Goal: Transaction & Acquisition: Purchase product/service

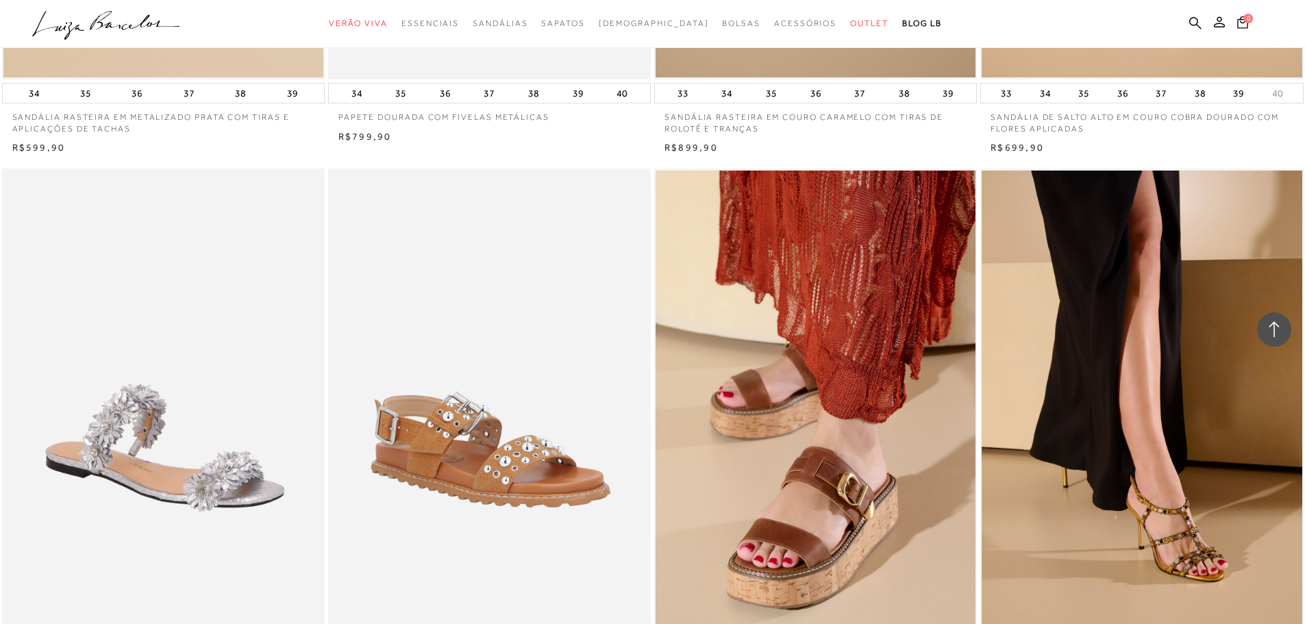
scroll to position [3120, 0]
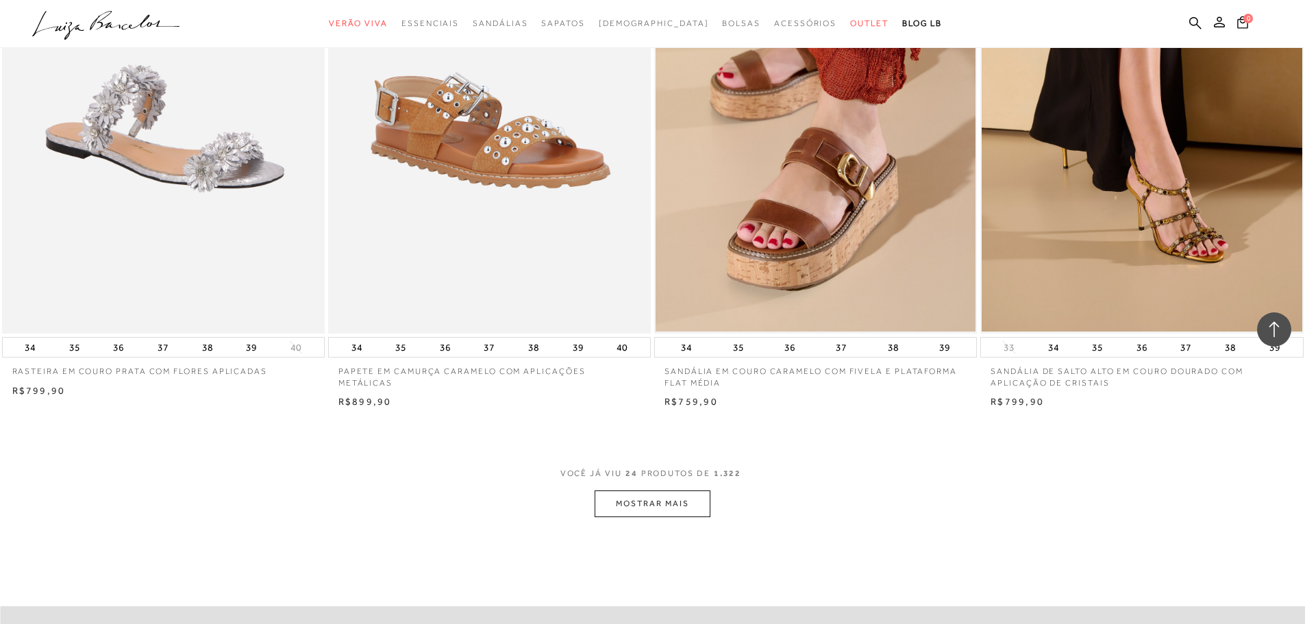
click at [648, 506] on button "MOSTRAR MAIS" at bounding box center [652, 504] width 115 height 27
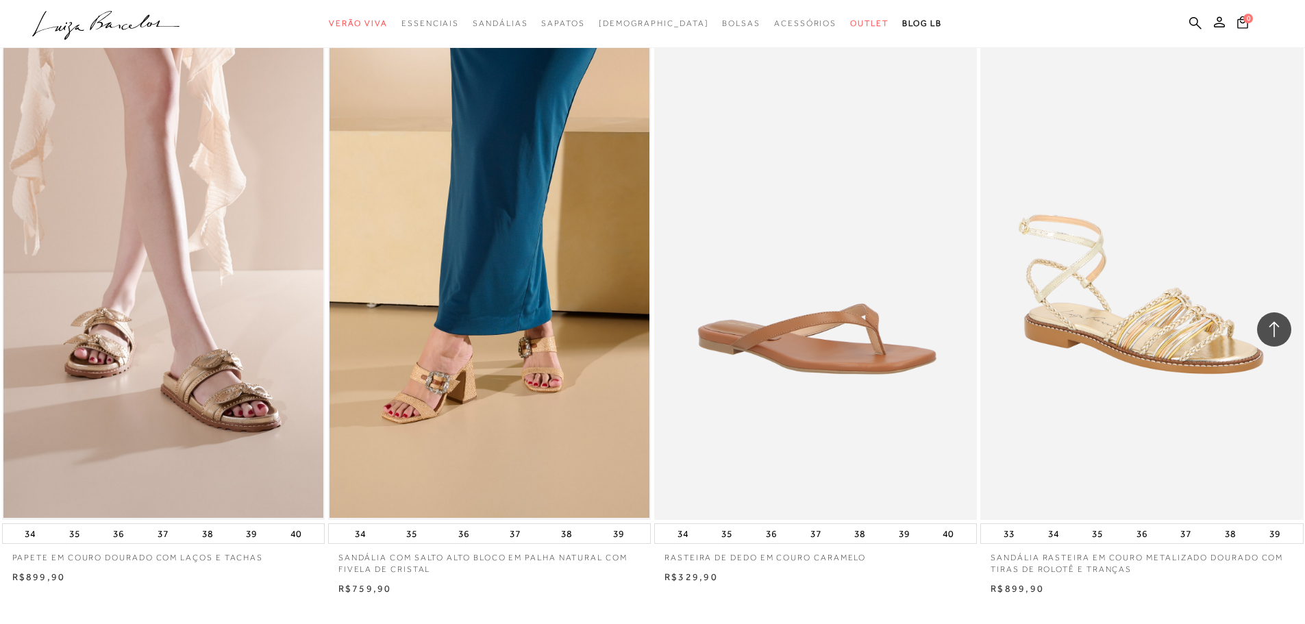
scroll to position [6577, 0]
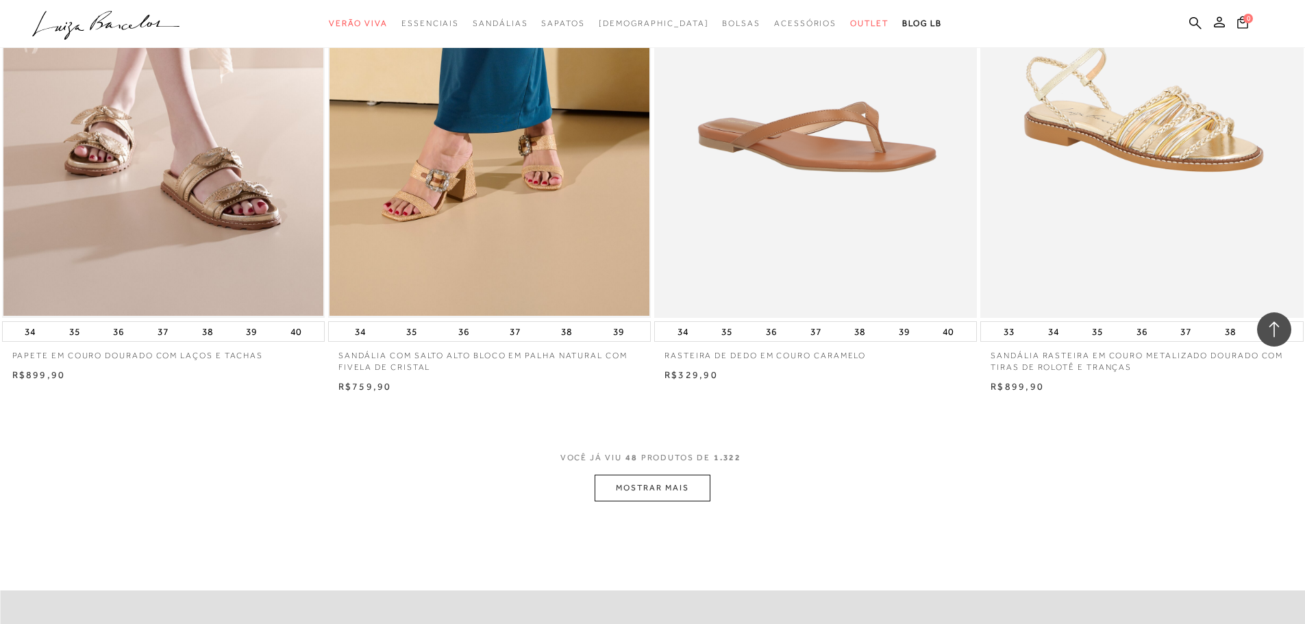
click at [656, 486] on button "MOSTRAR MAIS" at bounding box center [652, 488] width 115 height 27
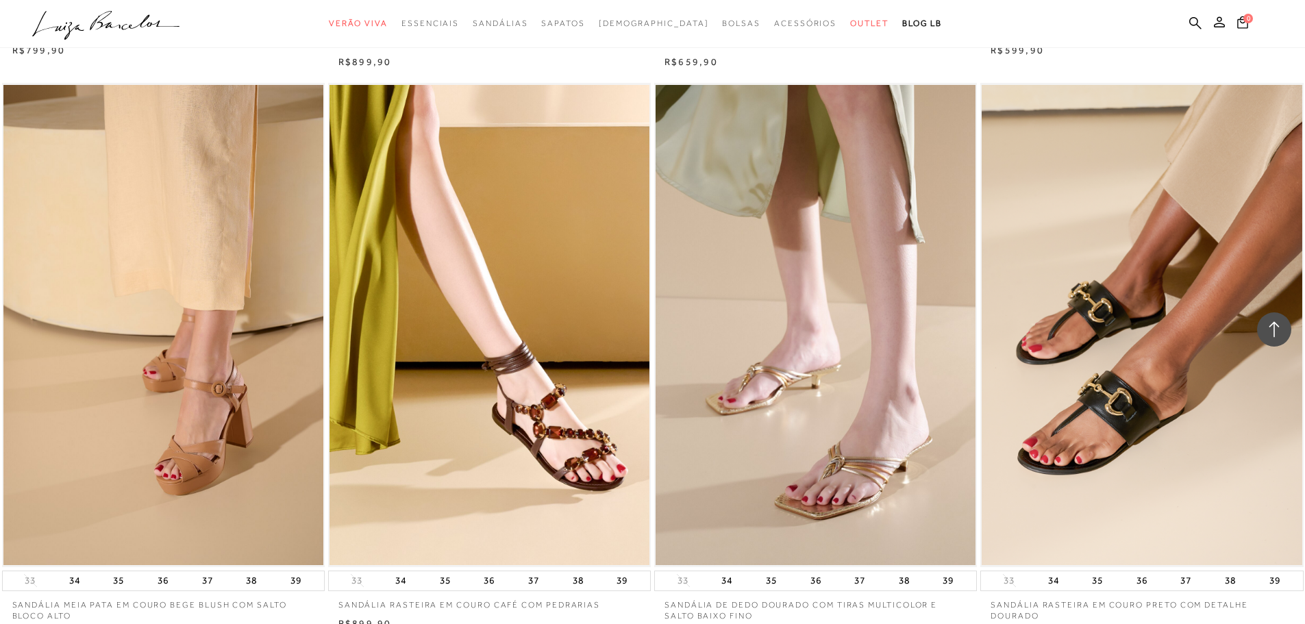
scroll to position [8647, 0]
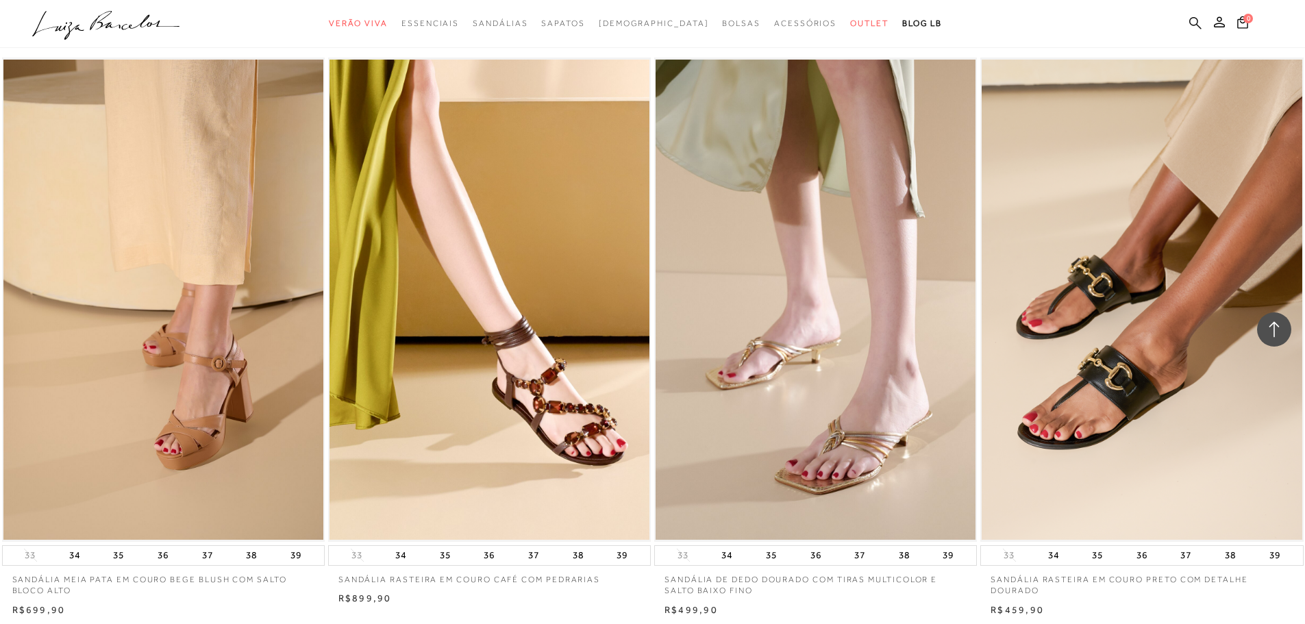
click at [1192, 23] on icon at bounding box center [1196, 22] width 12 height 13
click at [1196, 19] on icon at bounding box center [1196, 22] width 12 height 13
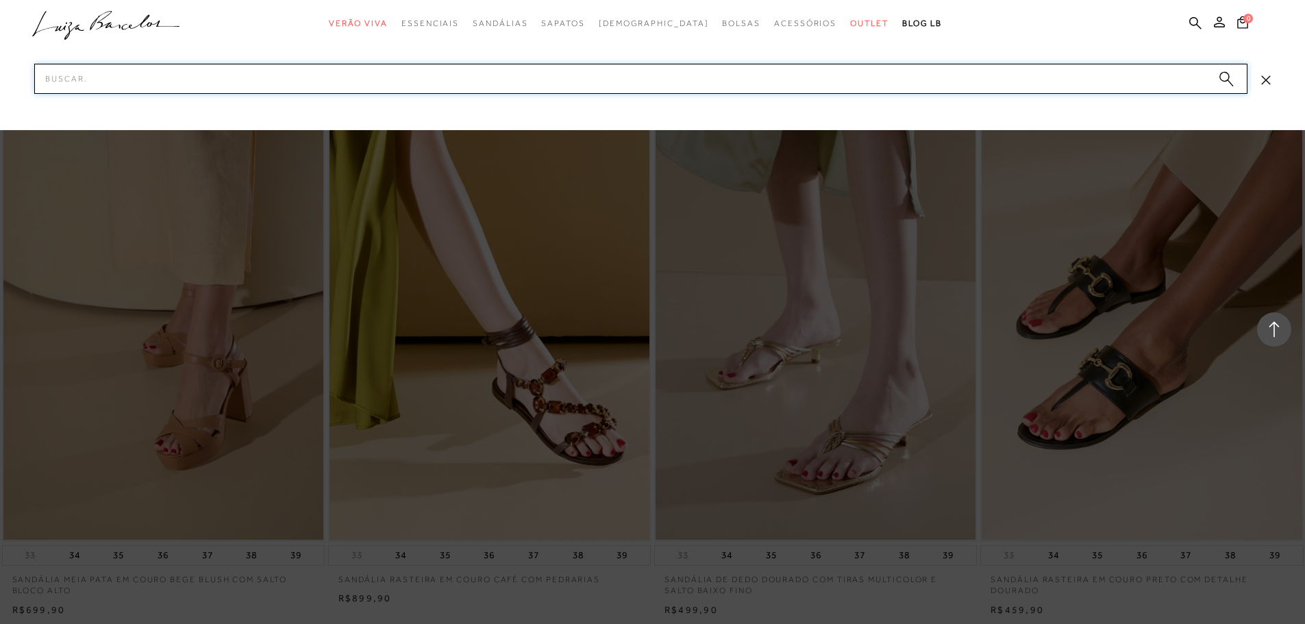
type input "a"
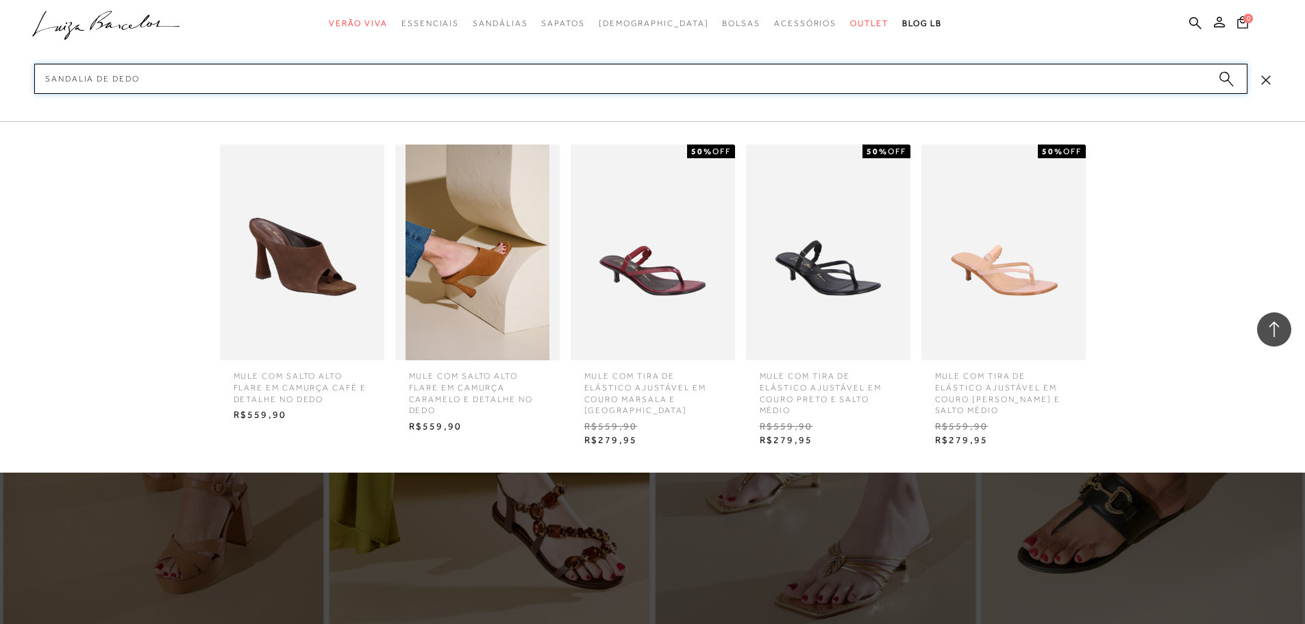
scroll to position [8510, 0]
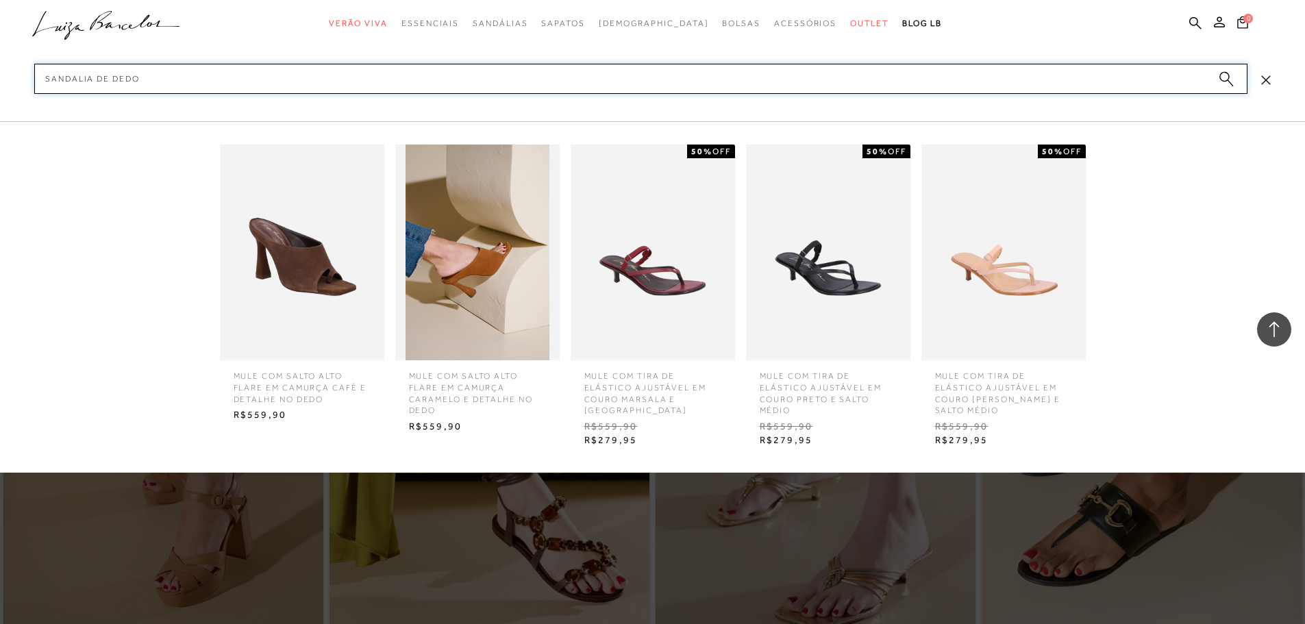
type input "sandalia de dedo"
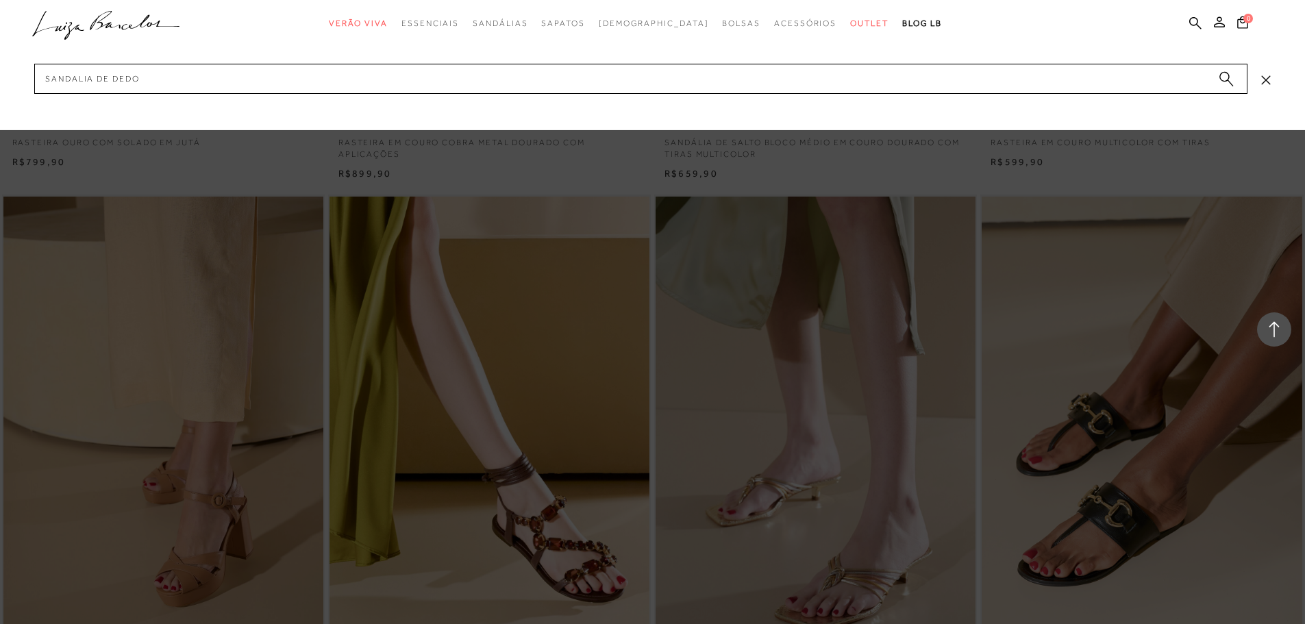
click at [1224, 77] on circle "submit" at bounding box center [1225, 77] width 10 height 10
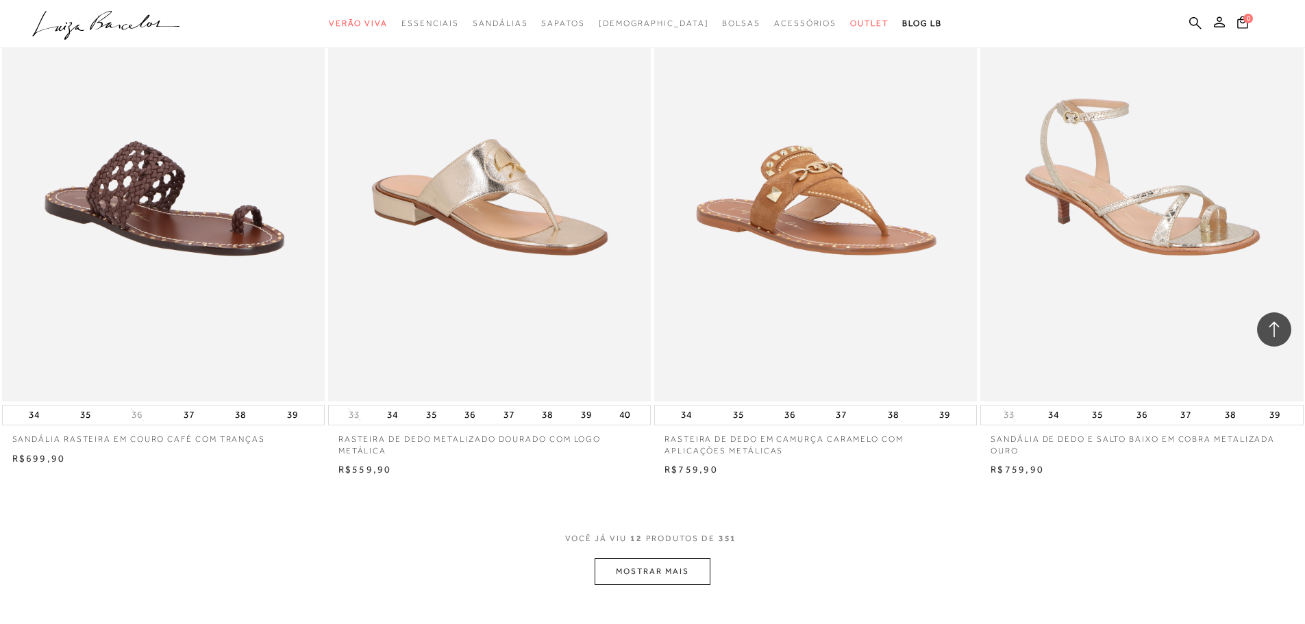
scroll to position [1576, 0]
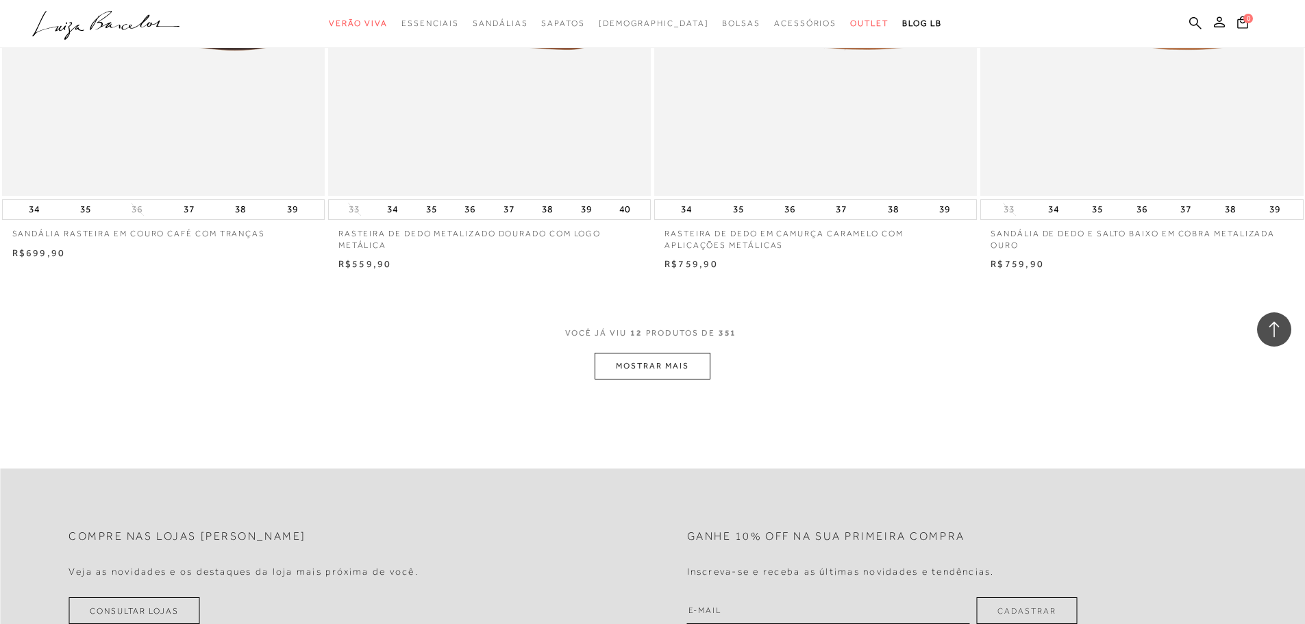
click at [650, 371] on button "MOSTRAR MAIS" at bounding box center [652, 366] width 115 height 27
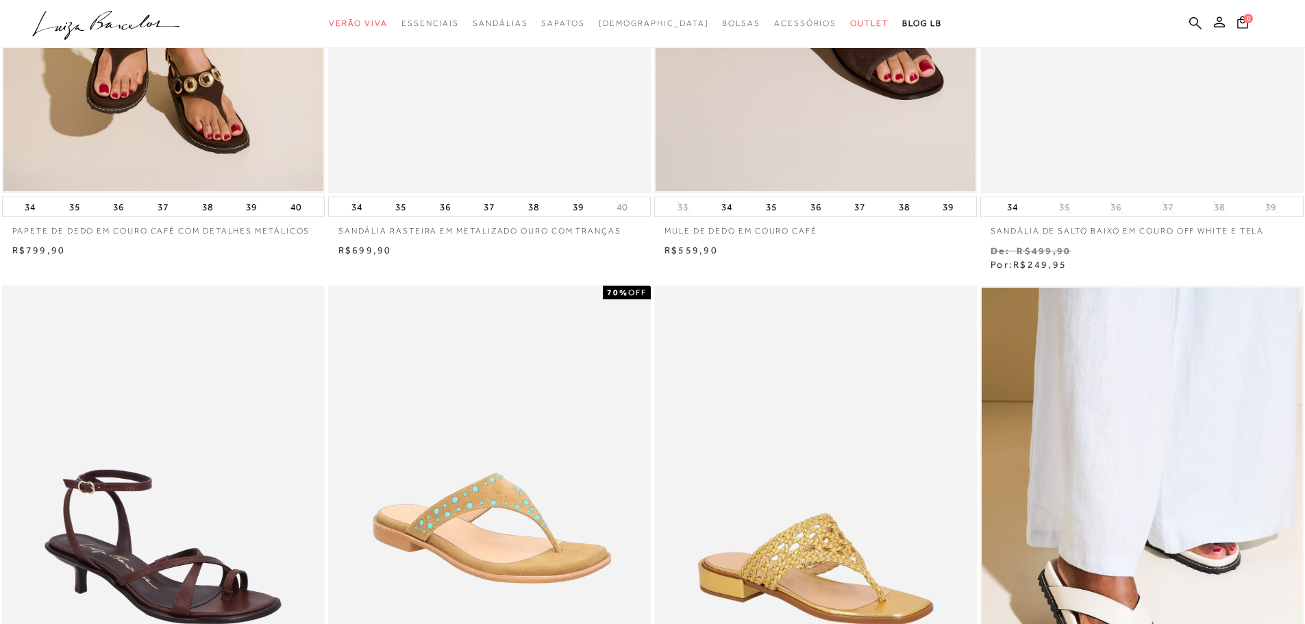
scroll to position [0, 0]
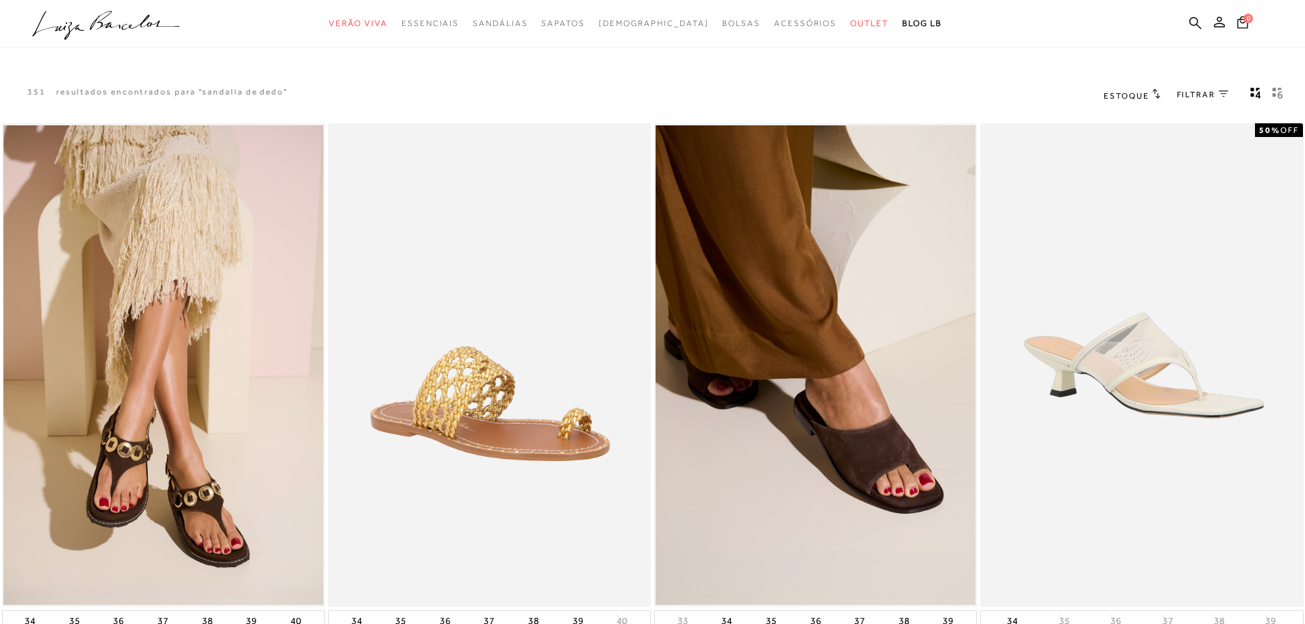
click at [1207, 91] on span "FILTRAR" at bounding box center [1196, 95] width 38 height 12
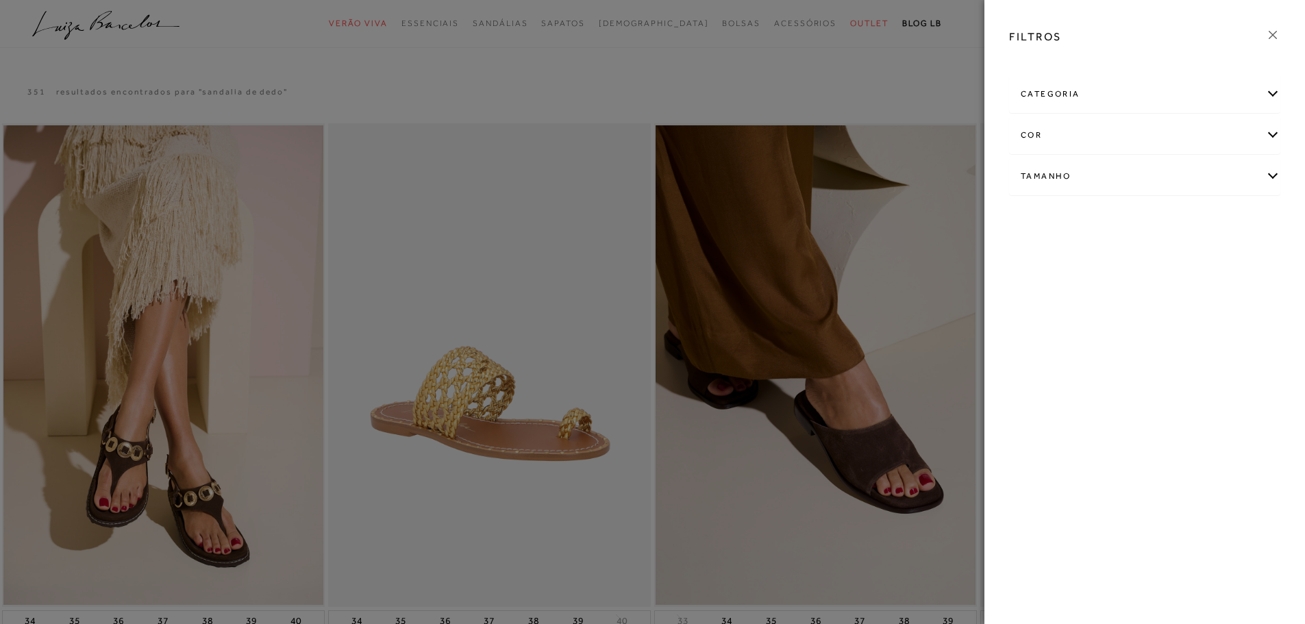
click at [1033, 173] on div "Tamanho" at bounding box center [1145, 176] width 270 height 36
click at [1077, 256] on span "37" at bounding box center [1070, 256] width 20 height 10
click at [1070, 256] on input "37" at bounding box center [1064, 259] width 14 height 14
checkbox input "true"
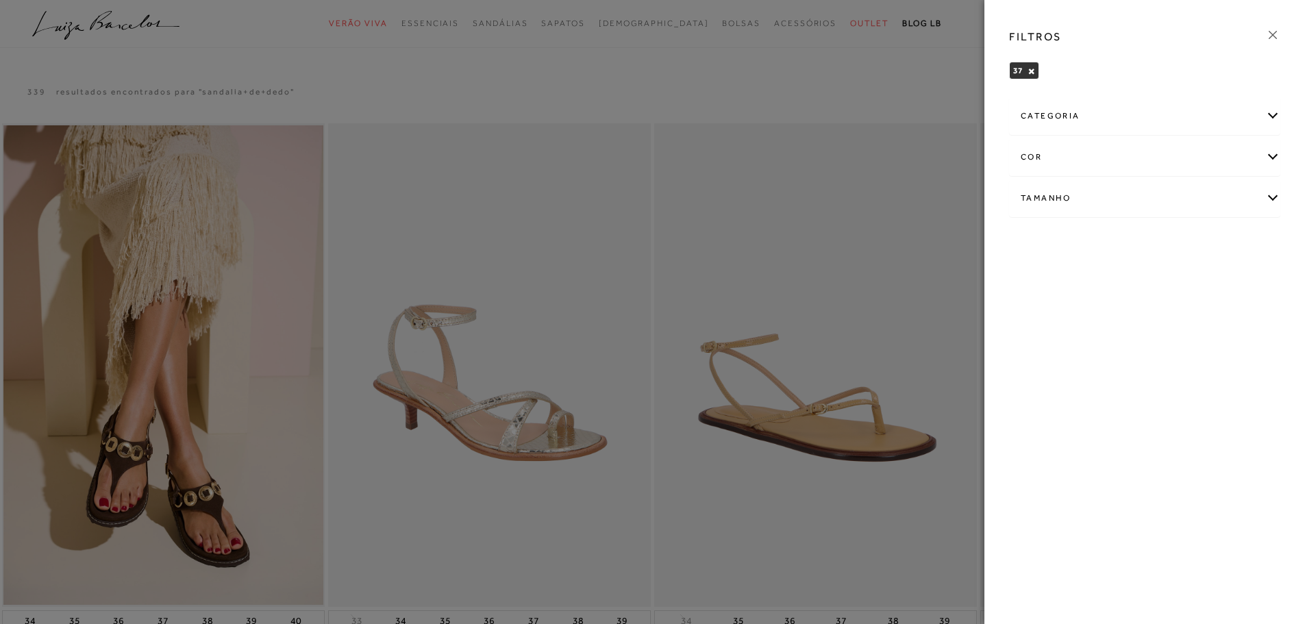
click at [1040, 119] on div "categoria" at bounding box center [1145, 116] width 270 height 36
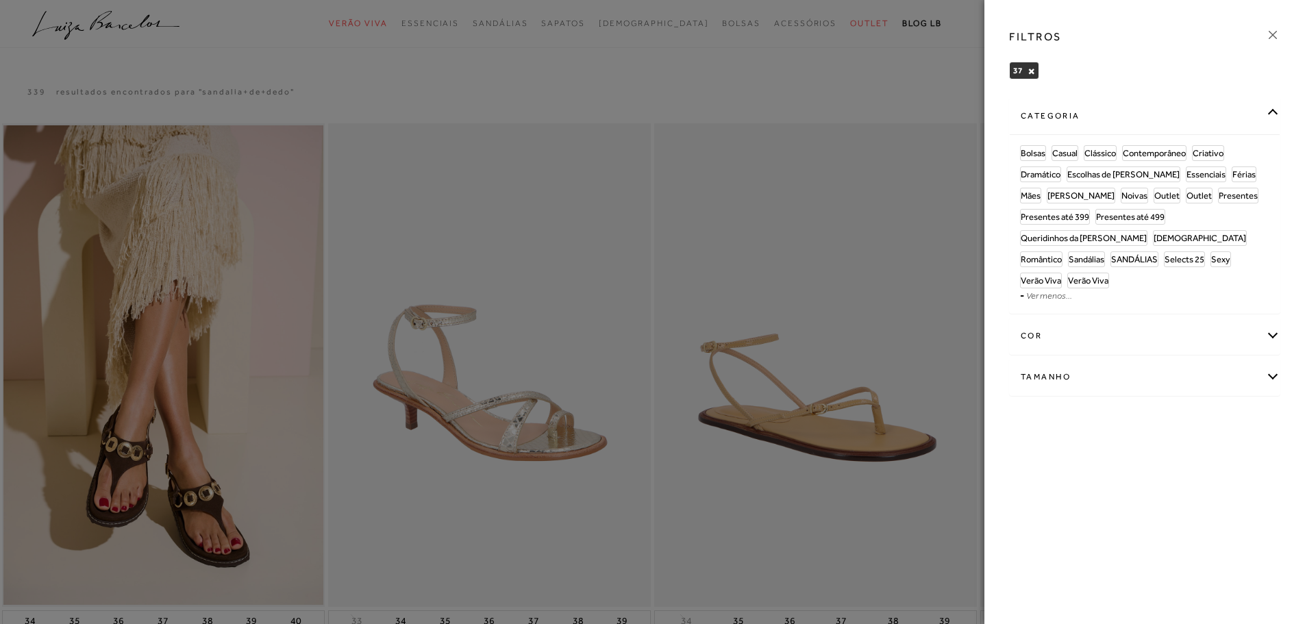
click at [1276, 34] on icon at bounding box center [1273, 34] width 15 height 15
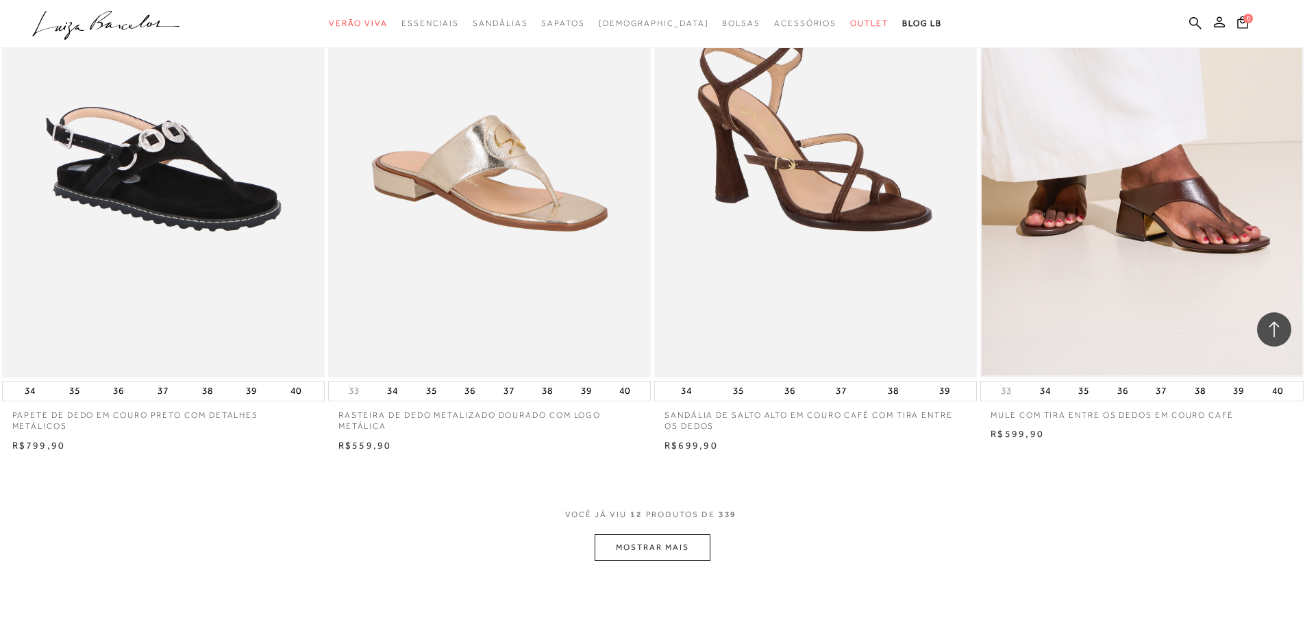
scroll to position [1507, 0]
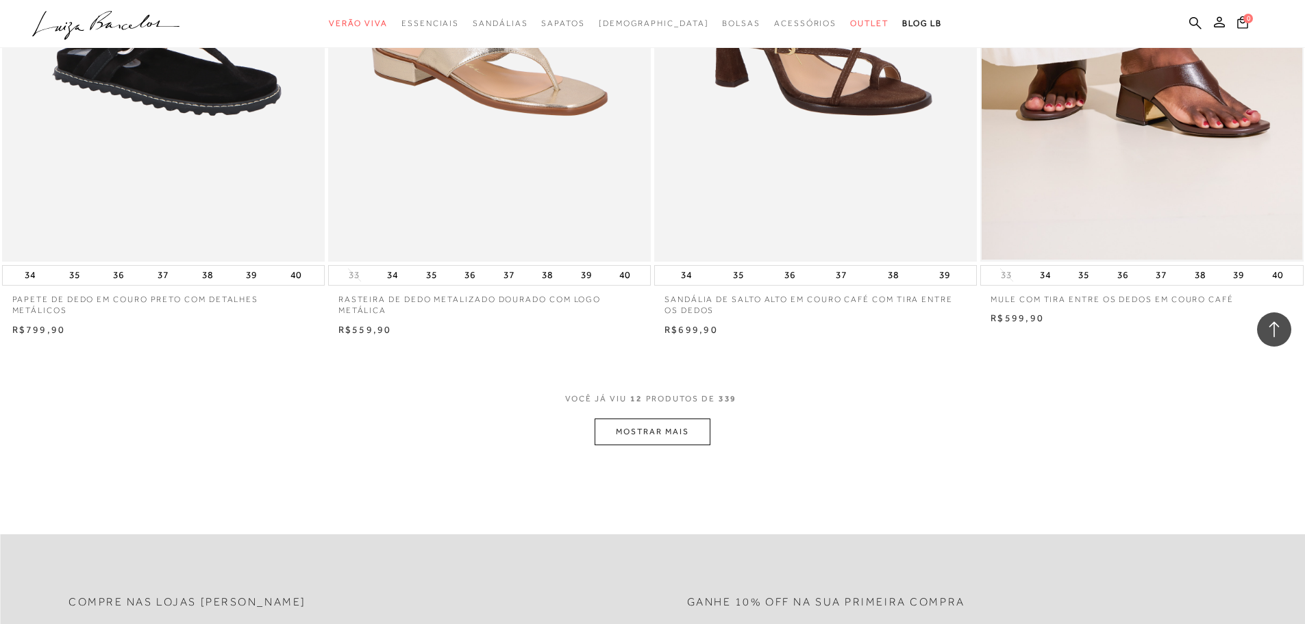
click at [648, 434] on button "MOSTRAR MAIS" at bounding box center [652, 432] width 115 height 27
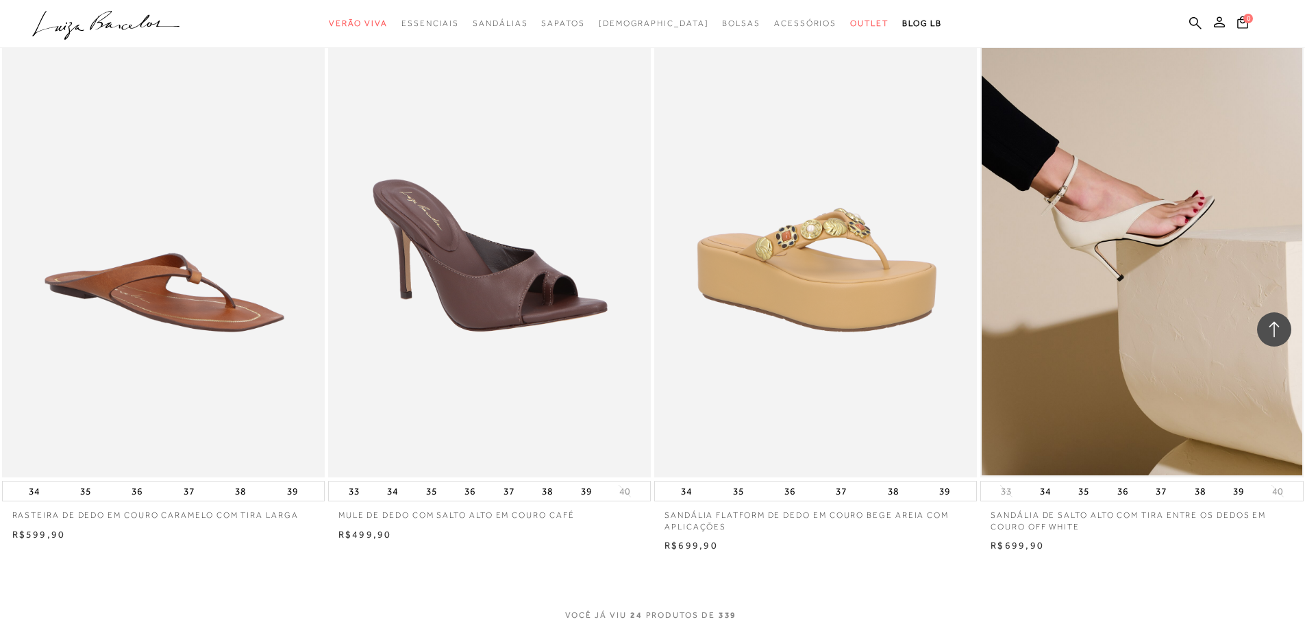
scroll to position [3358, 0]
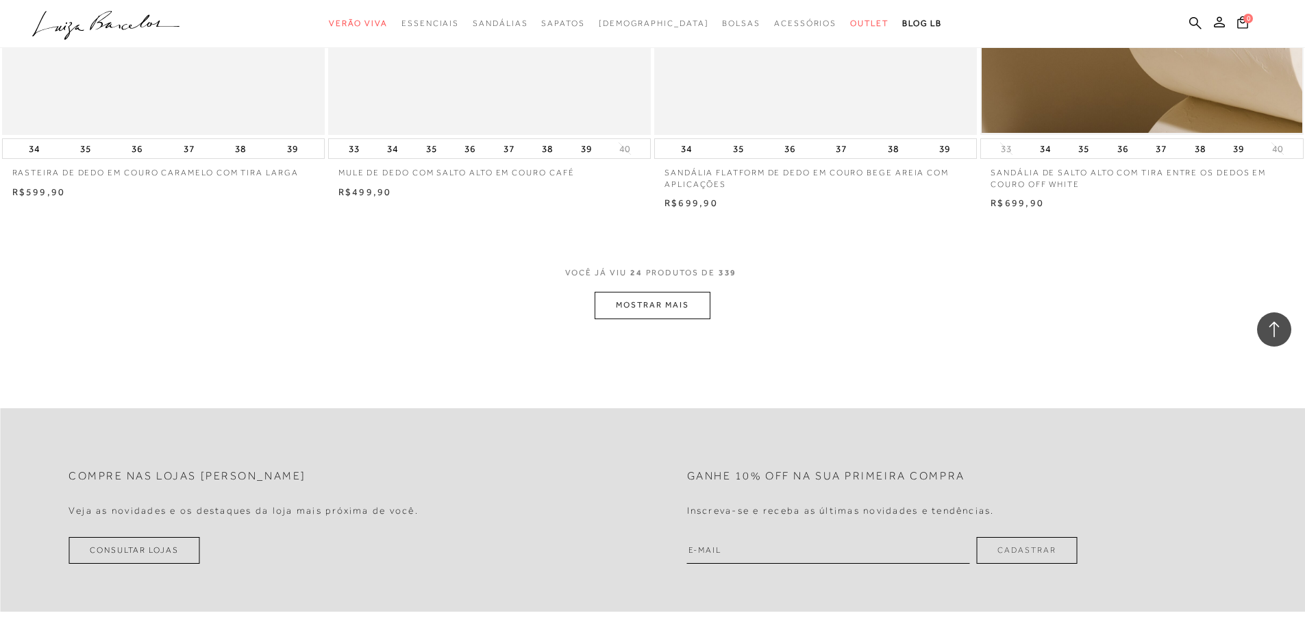
click at [628, 308] on button "MOSTRAR MAIS" at bounding box center [652, 305] width 115 height 27
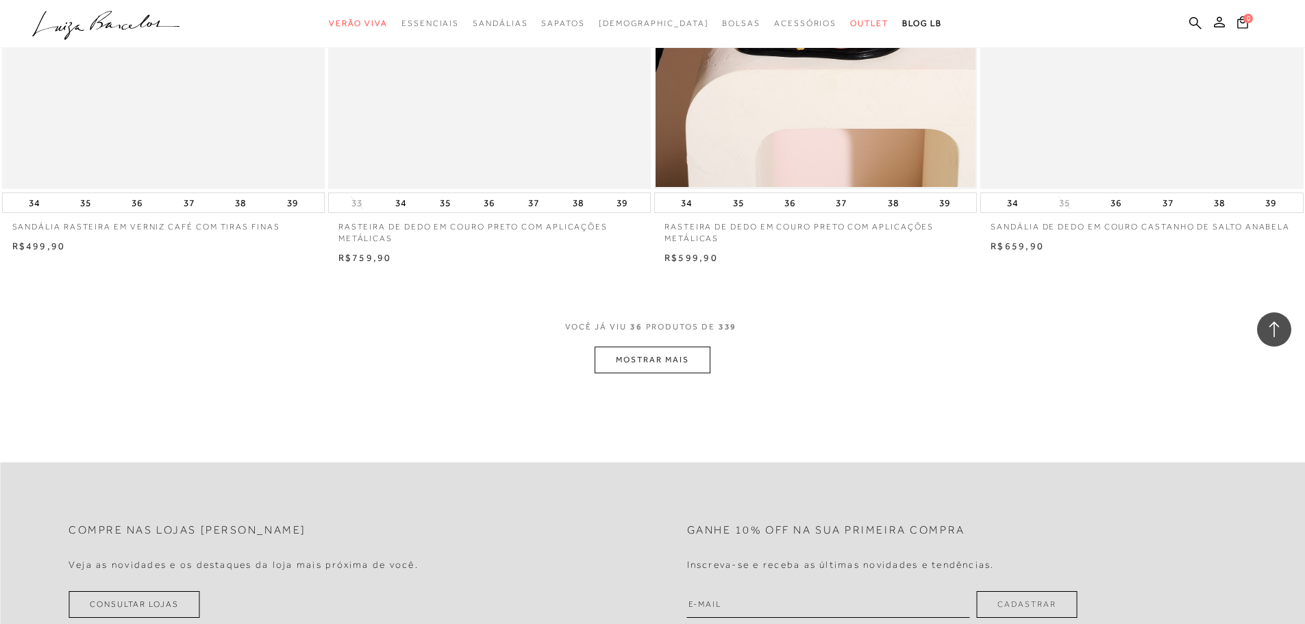
scroll to position [5139, 0]
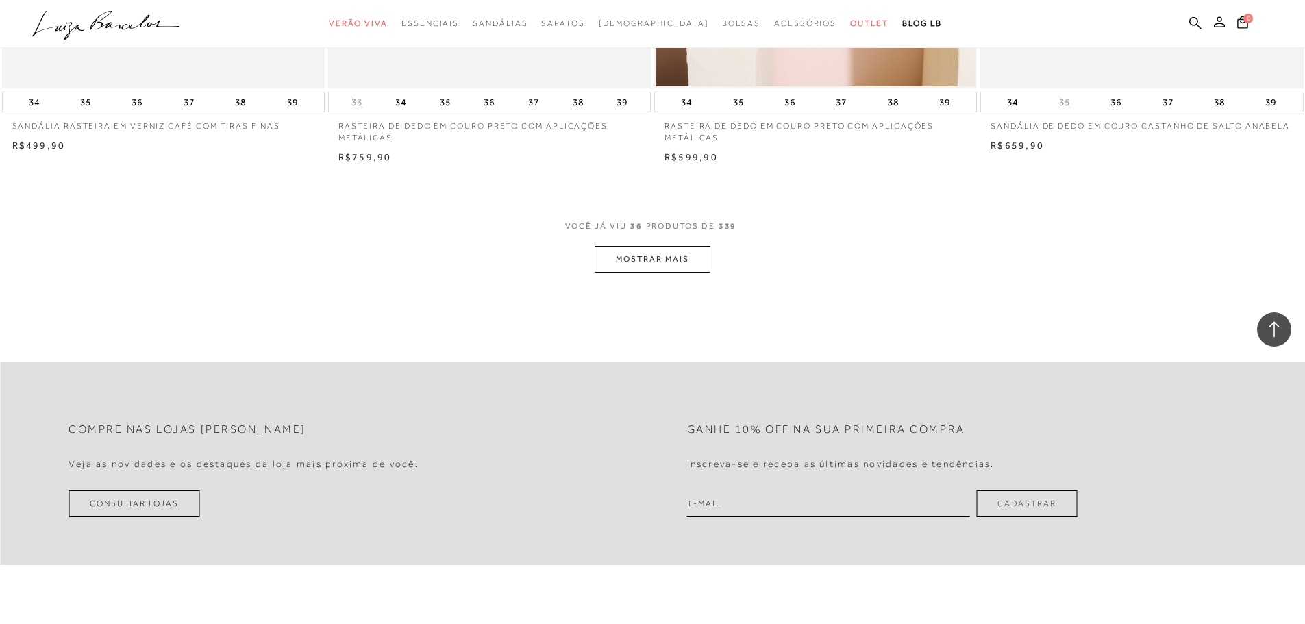
click at [676, 260] on button "MOSTRAR MAIS" at bounding box center [652, 259] width 115 height 27
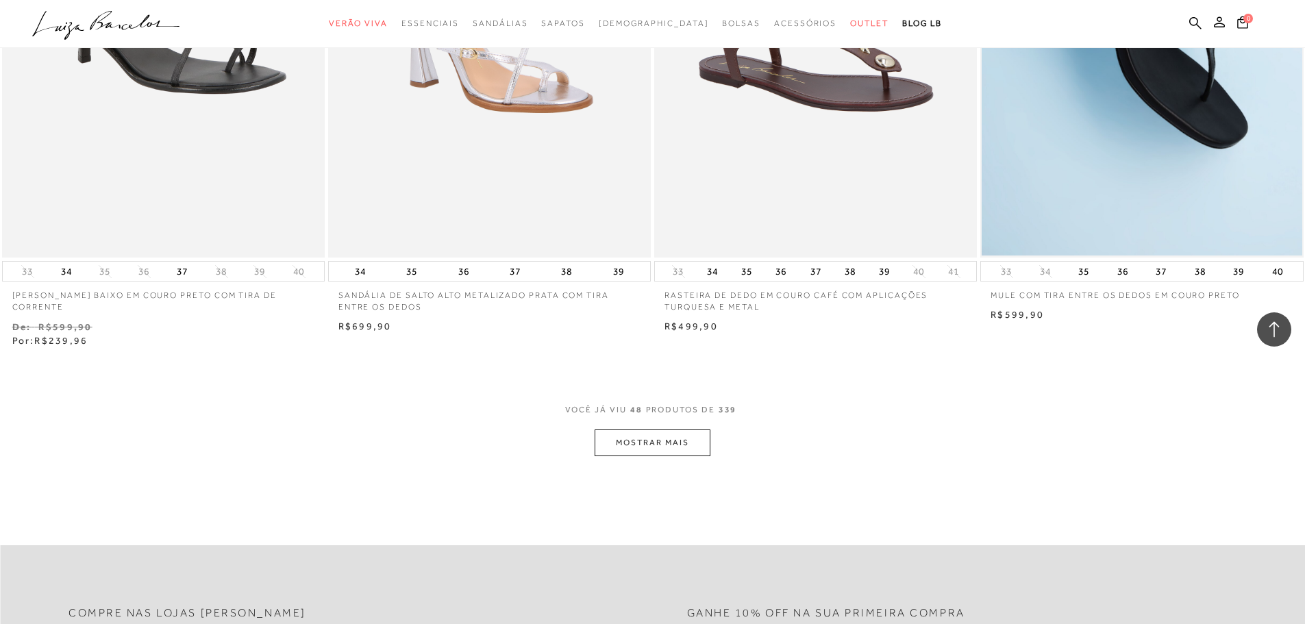
scroll to position [6715, 0]
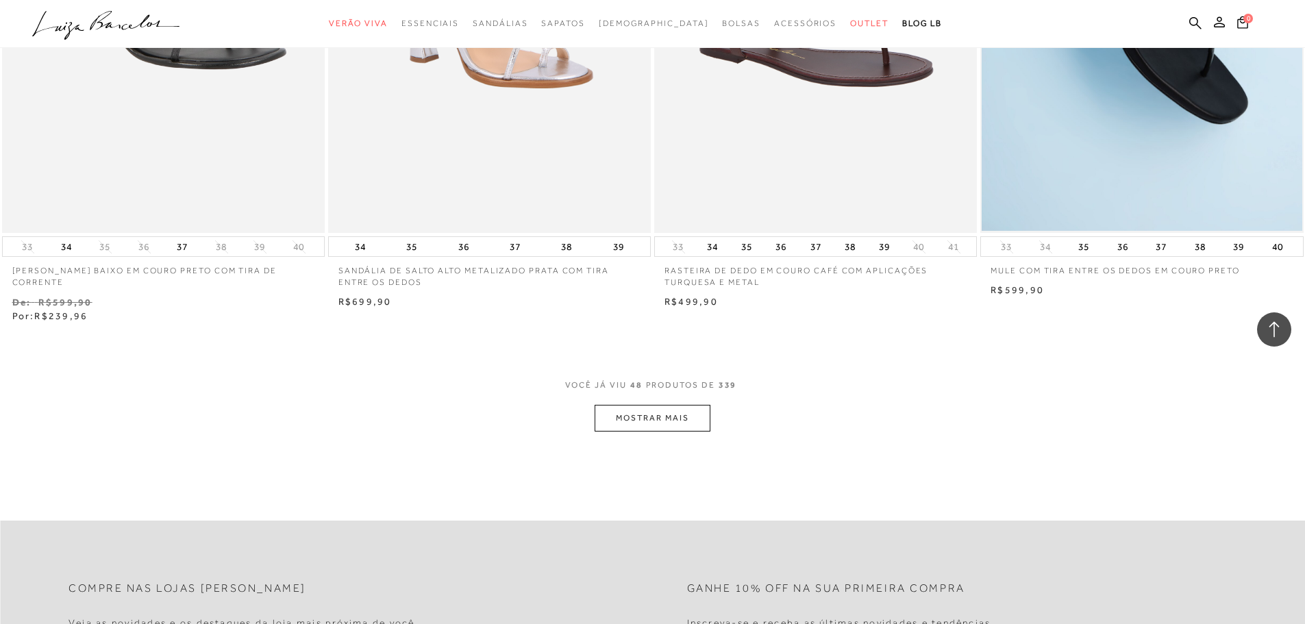
click at [668, 418] on button "MOSTRAR MAIS" at bounding box center [652, 418] width 115 height 27
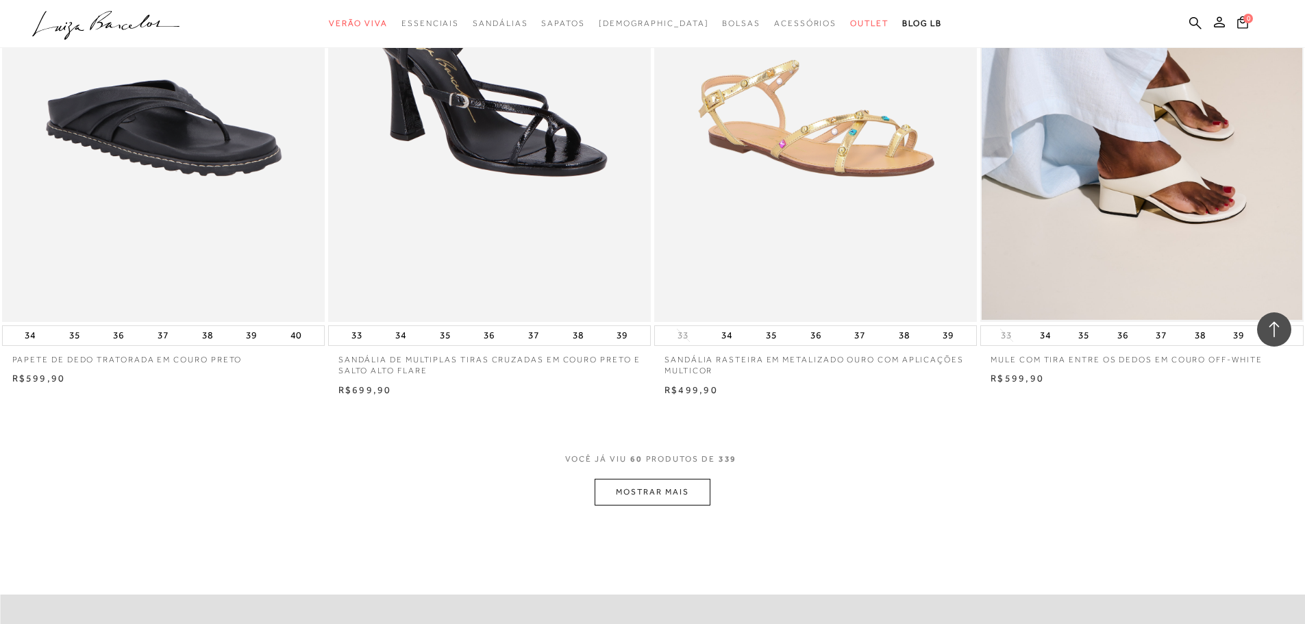
scroll to position [8634, 0]
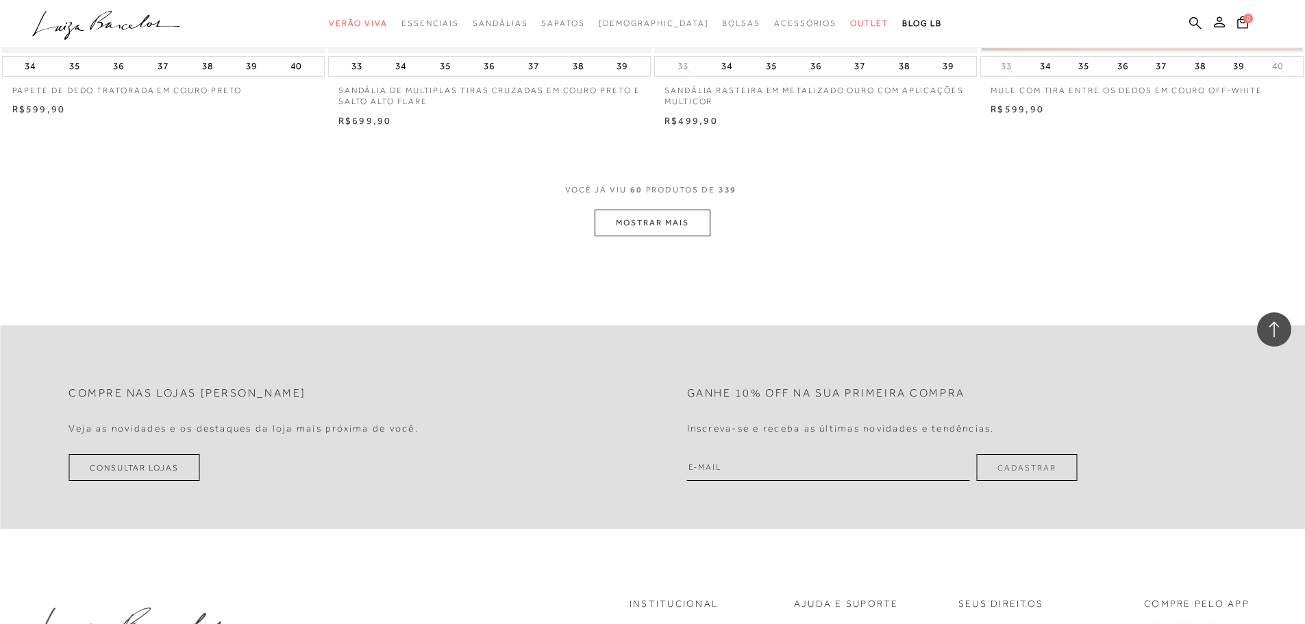
click at [629, 219] on button "MOSTRAR MAIS" at bounding box center [652, 223] width 115 height 27
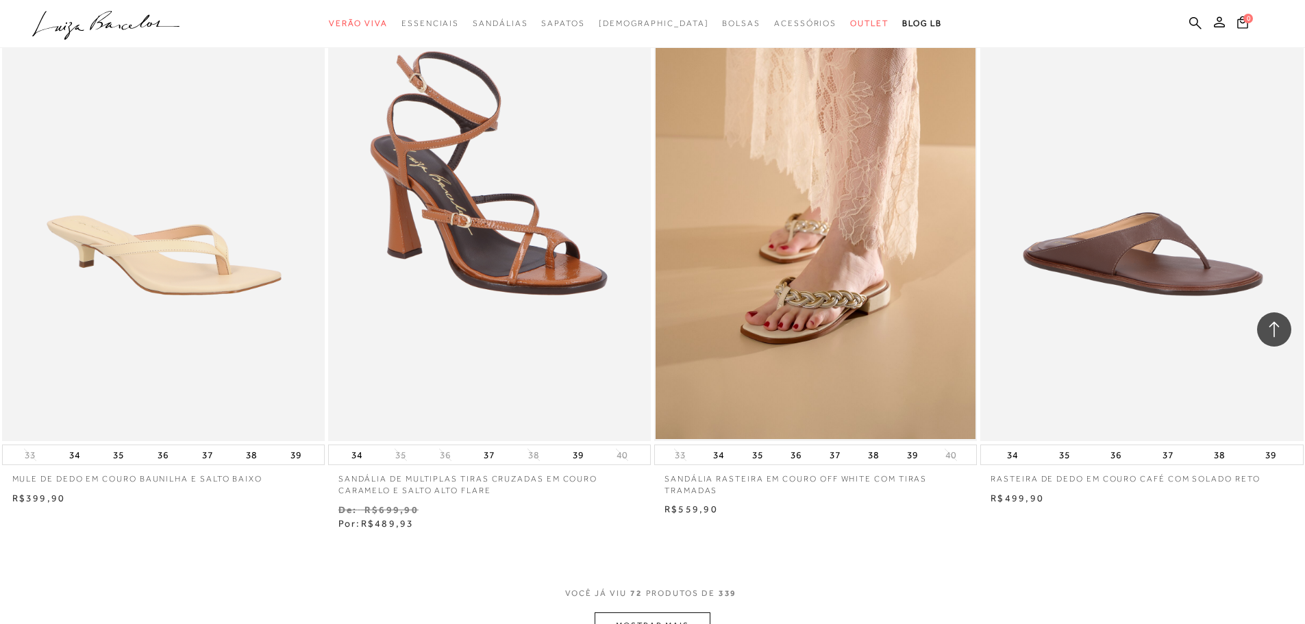
scroll to position [10004, 0]
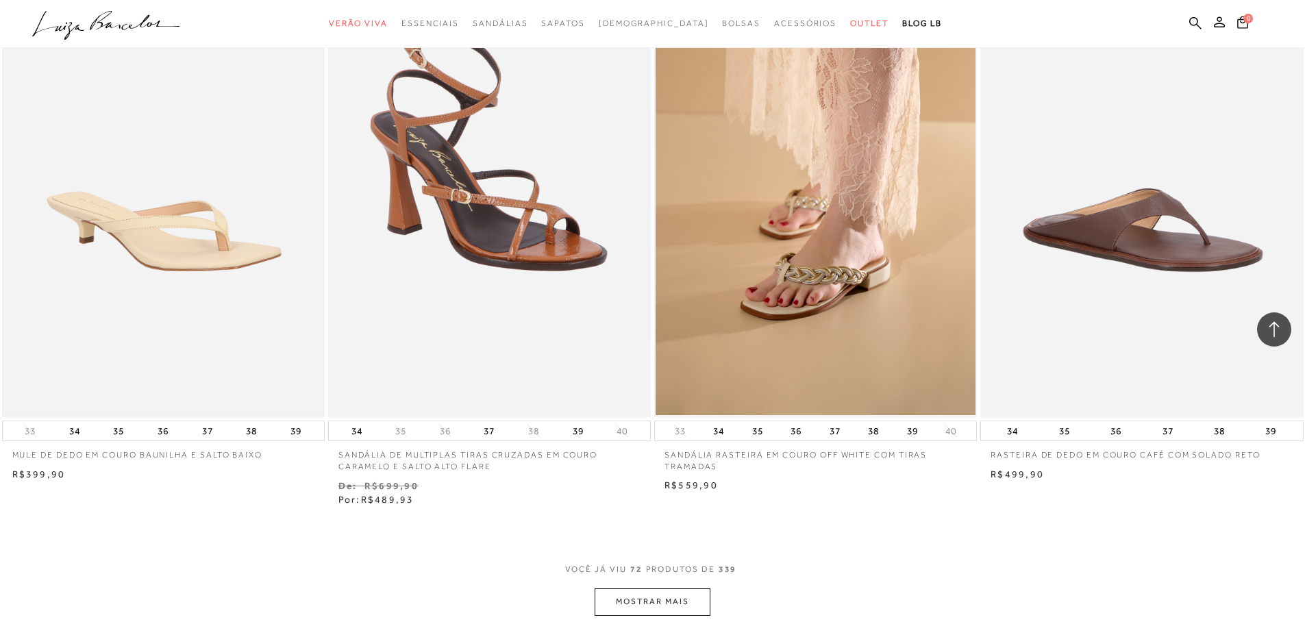
click at [169, 221] on img at bounding box center [163, 175] width 320 height 480
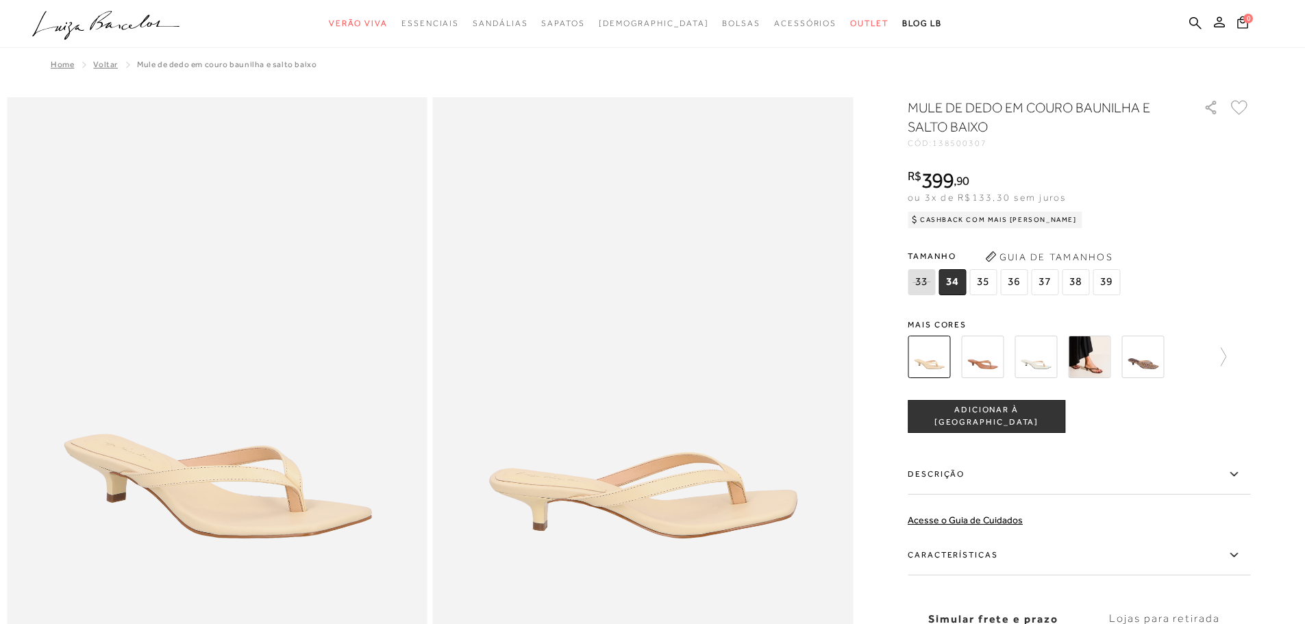
click at [988, 361] on img at bounding box center [982, 357] width 42 height 42
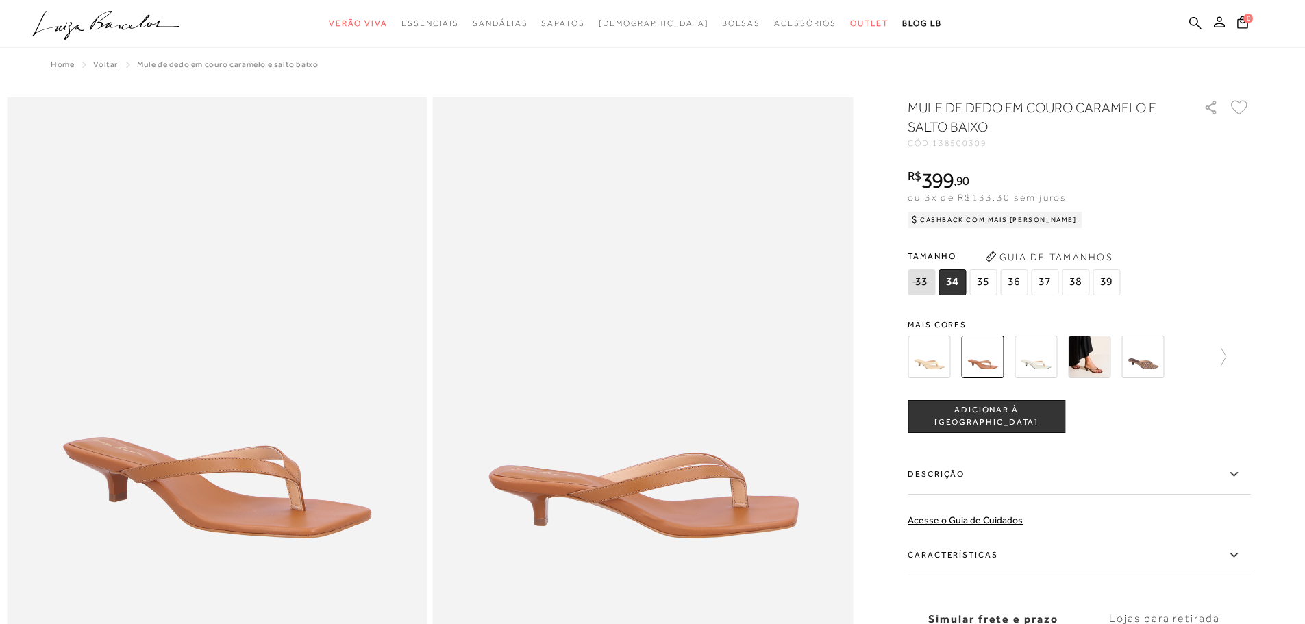
click at [1046, 362] on img at bounding box center [1036, 357] width 42 height 42
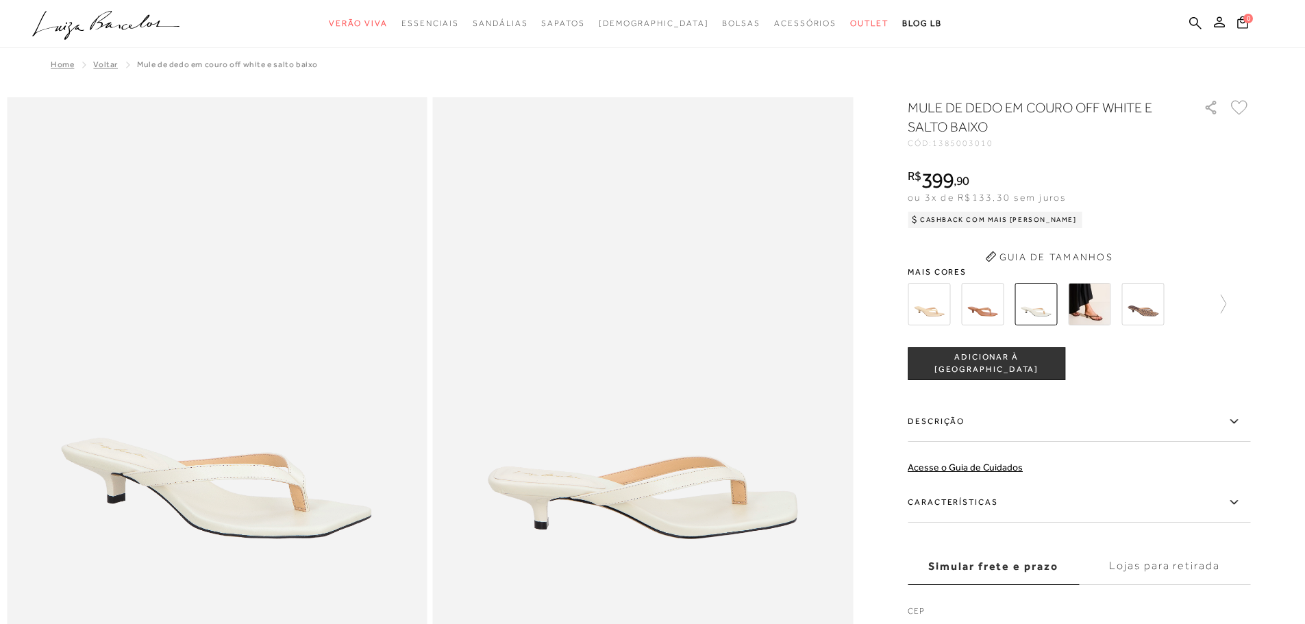
click at [1083, 316] on div "MULE DE DEDO EM COURO OFF WHITE E SALTO BAIXO CÓD: 1385003010 × É necessário se…" at bounding box center [1079, 376] width 343 height 557
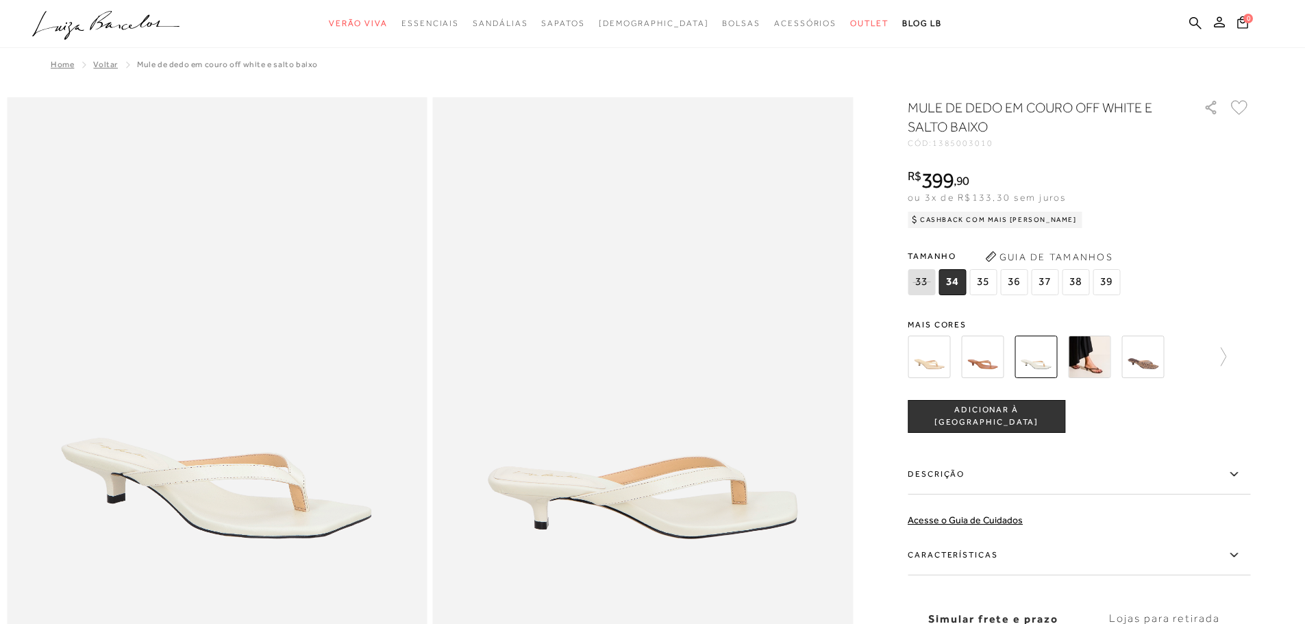
click at [1098, 343] on img at bounding box center [1089, 357] width 42 height 42
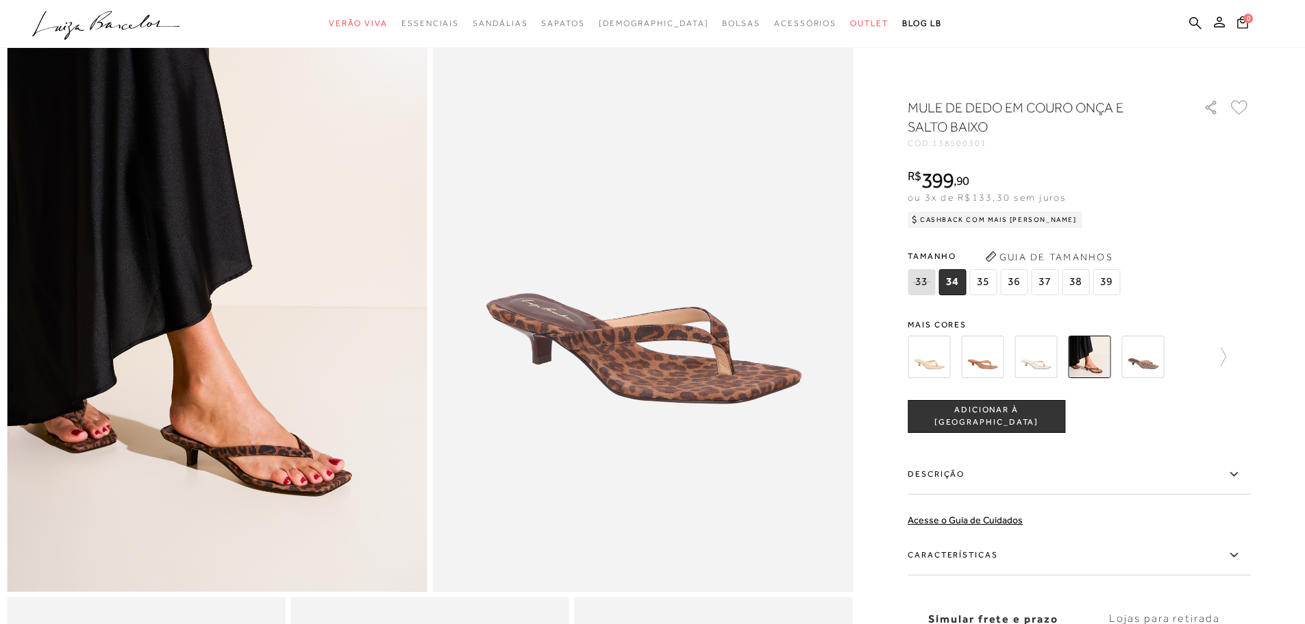
scroll to position [137, 0]
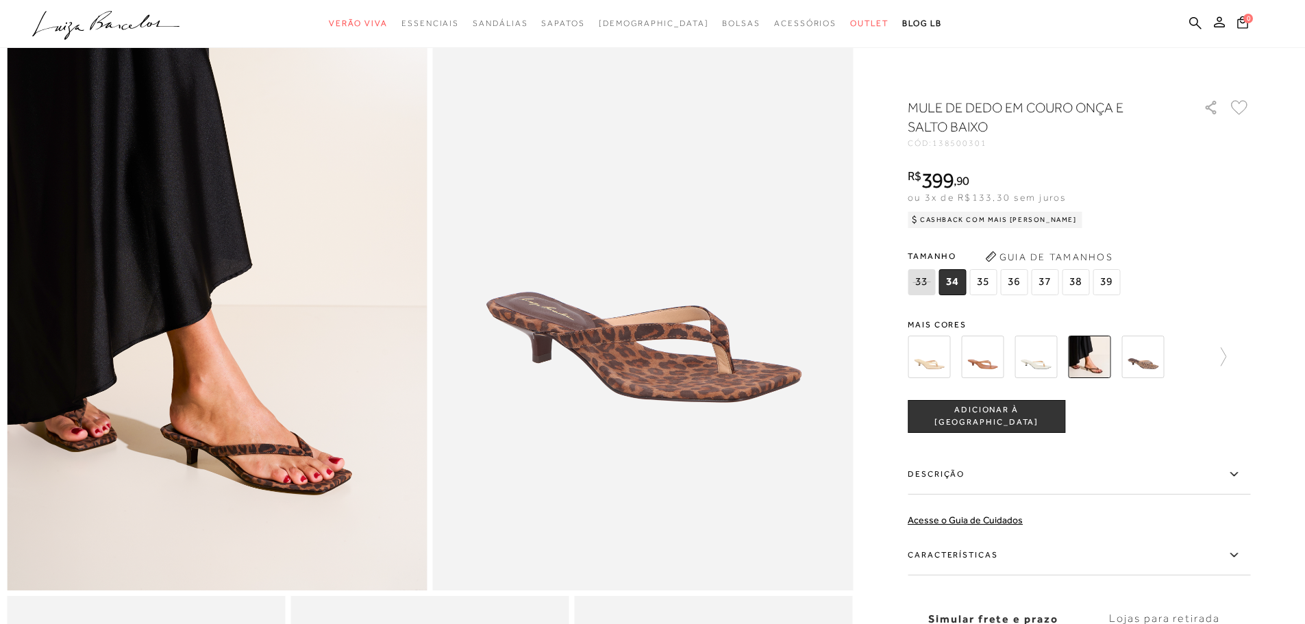
click at [1149, 362] on img at bounding box center [1143, 357] width 42 height 42
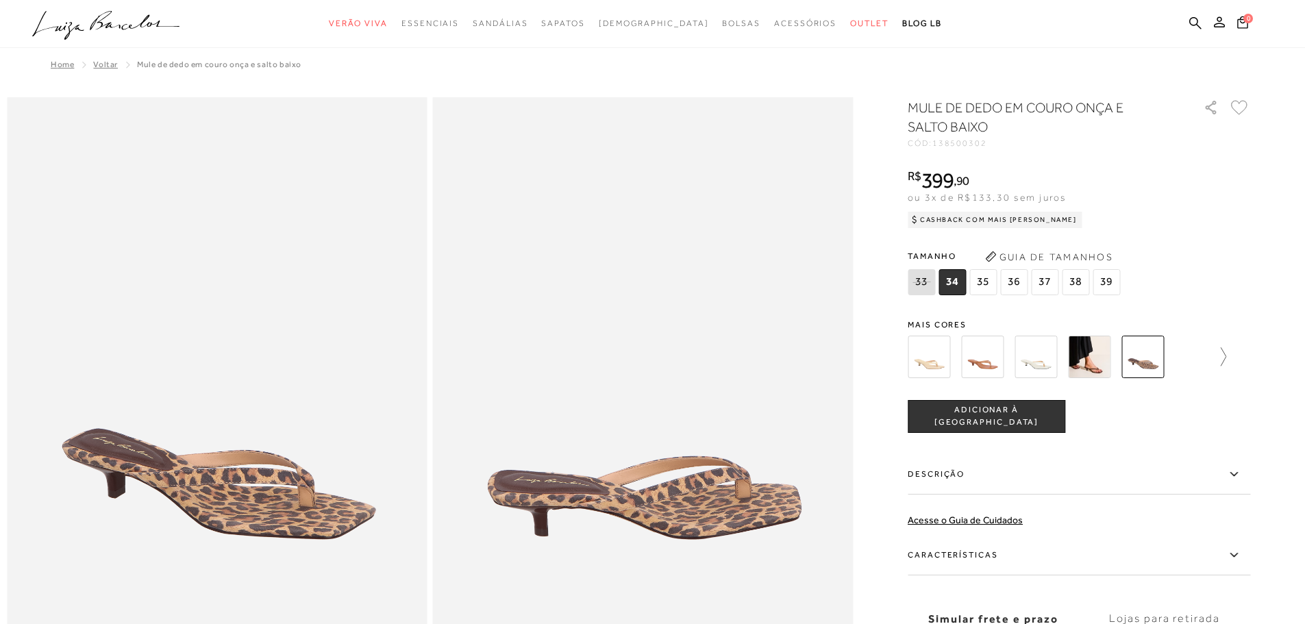
click at [1227, 357] on icon at bounding box center [1216, 356] width 19 height 19
click at [1014, 362] on img at bounding box center [1006, 357] width 42 height 42
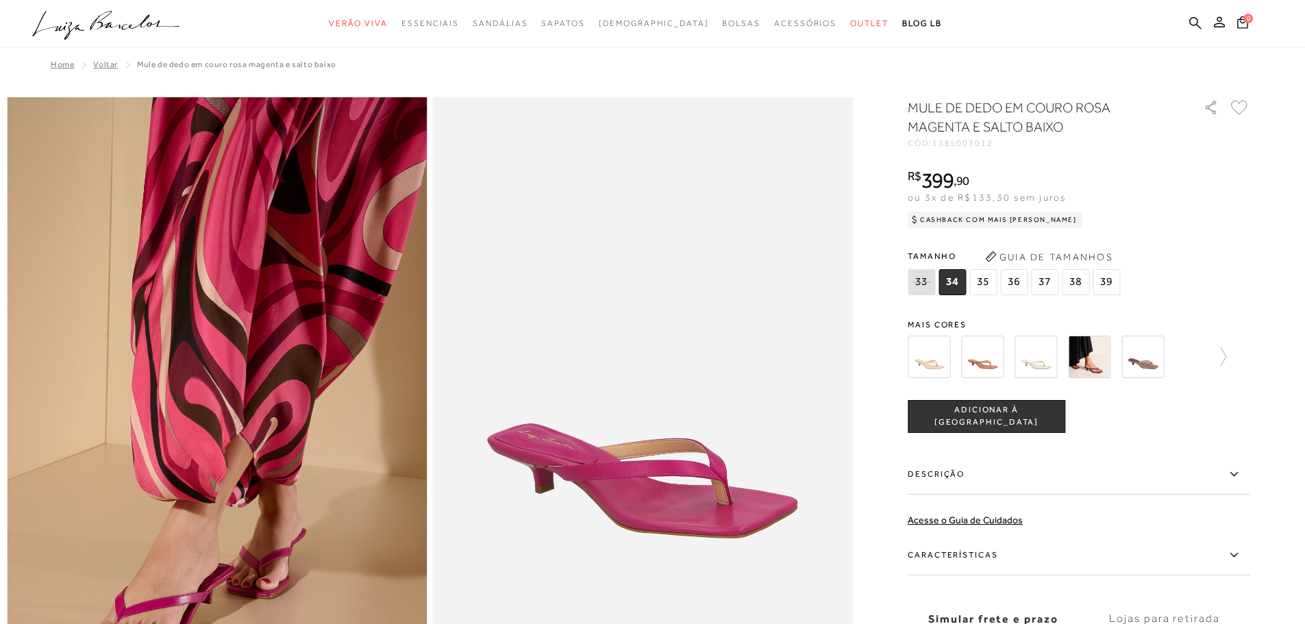
click at [989, 358] on img at bounding box center [982, 357] width 42 height 42
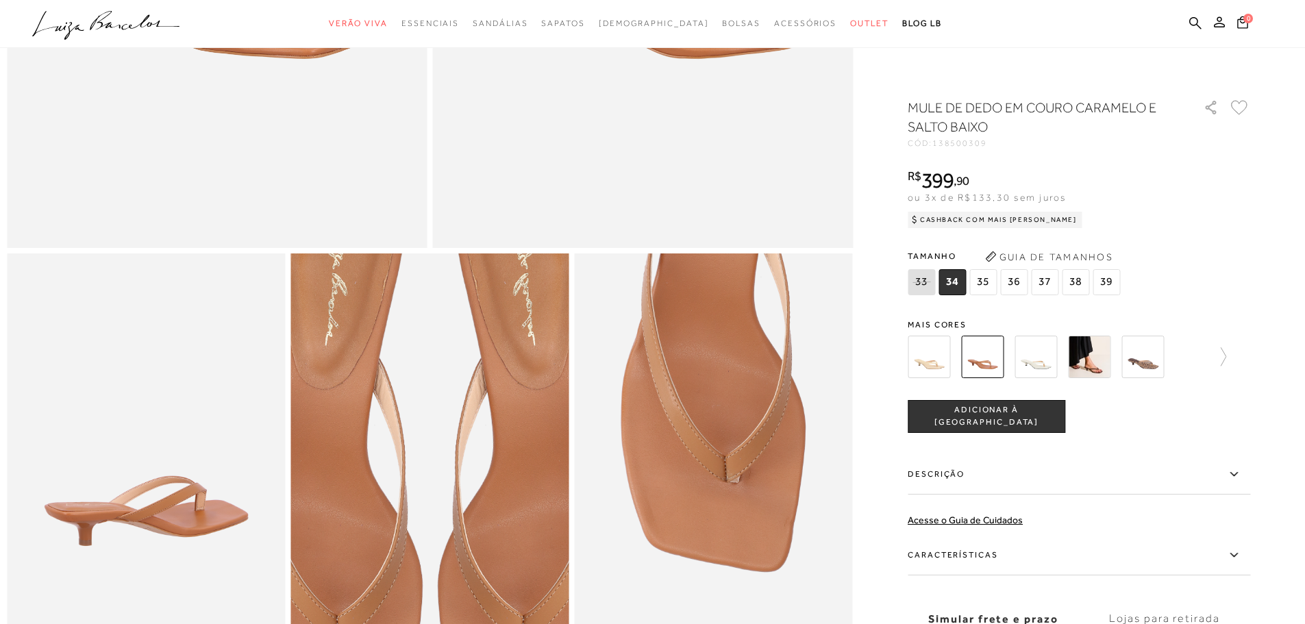
scroll to position [754, 0]
